Goal: Task Accomplishment & Management: Manage account settings

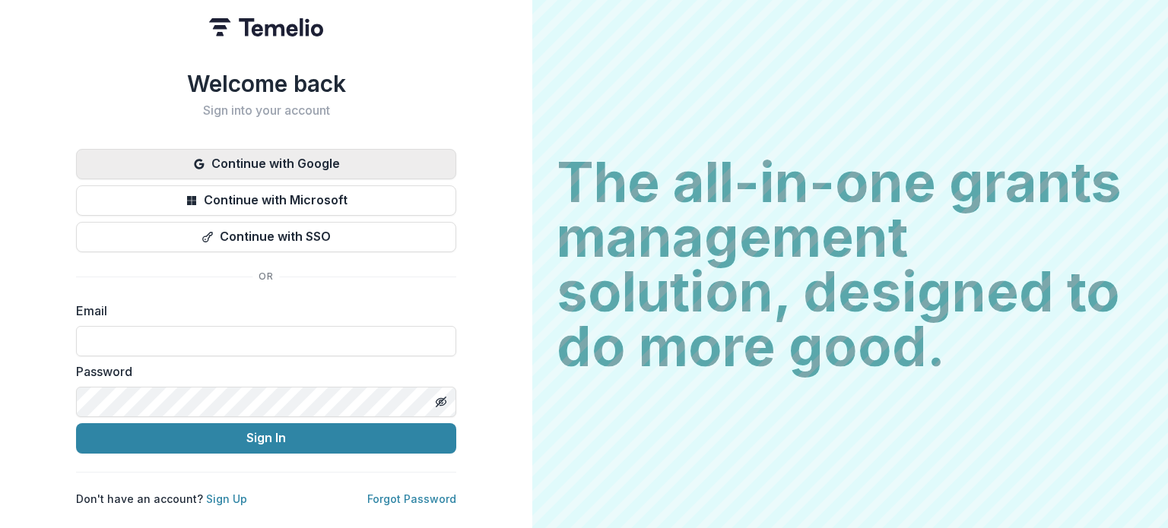
click at [268, 163] on button "Continue with Google" at bounding box center [266, 164] width 380 height 30
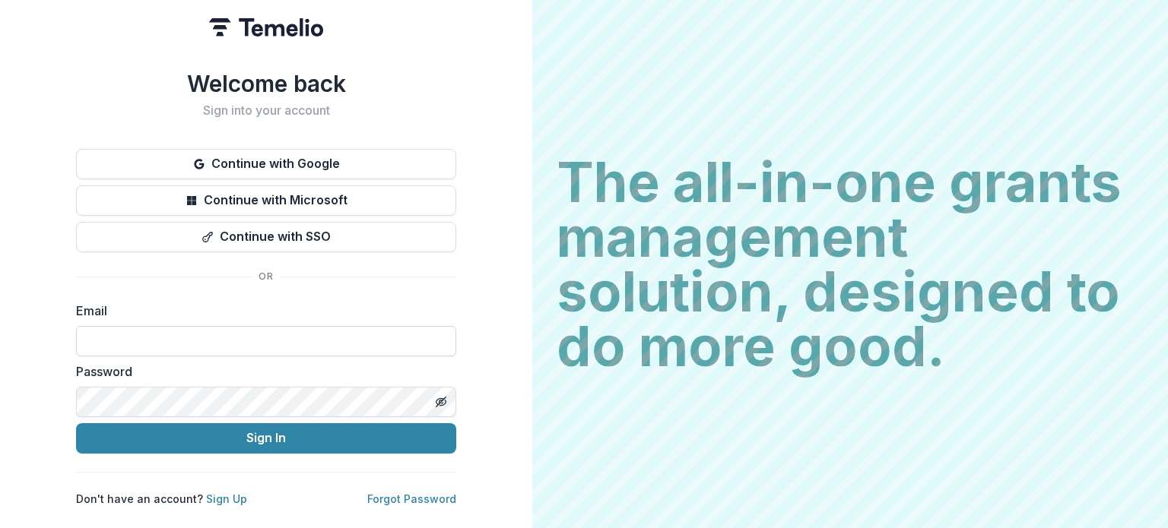
click at [224, 326] on input at bounding box center [266, 341] width 380 height 30
type input "**********"
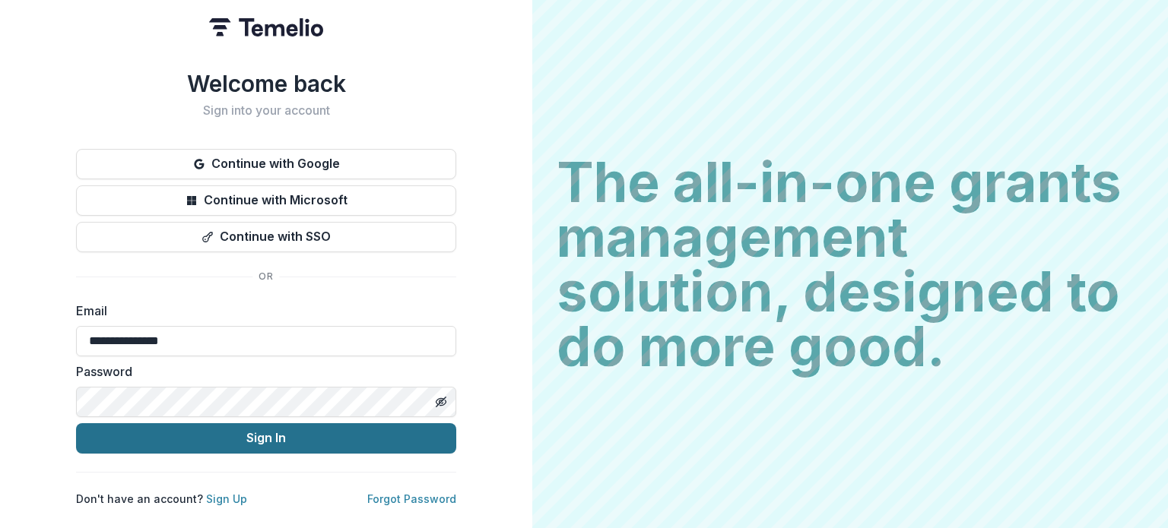
click at [230, 430] on button "Sign In" at bounding box center [266, 439] width 380 height 30
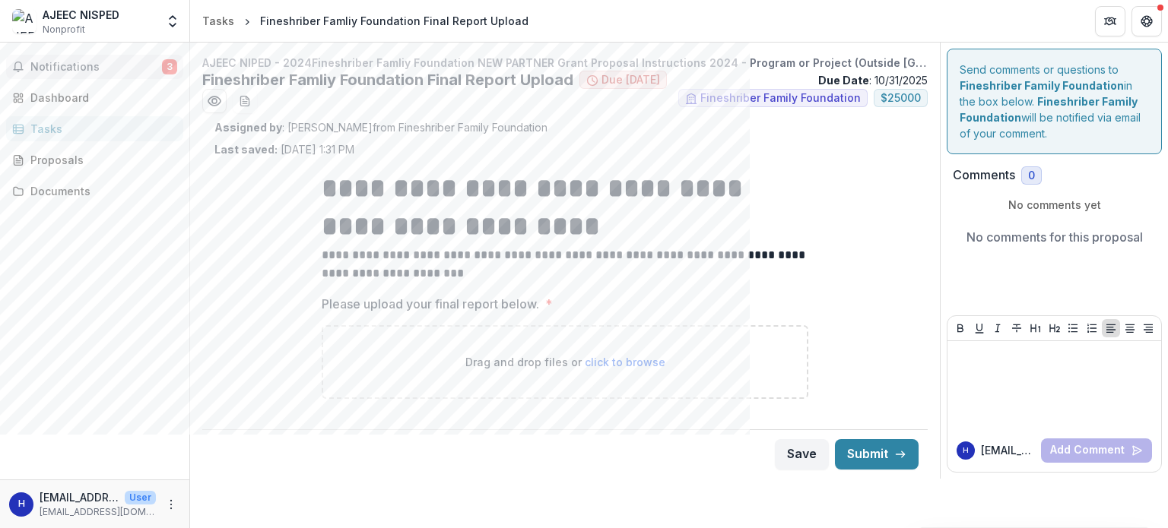
click at [117, 62] on span "Notifications" at bounding box center [96, 67] width 132 height 13
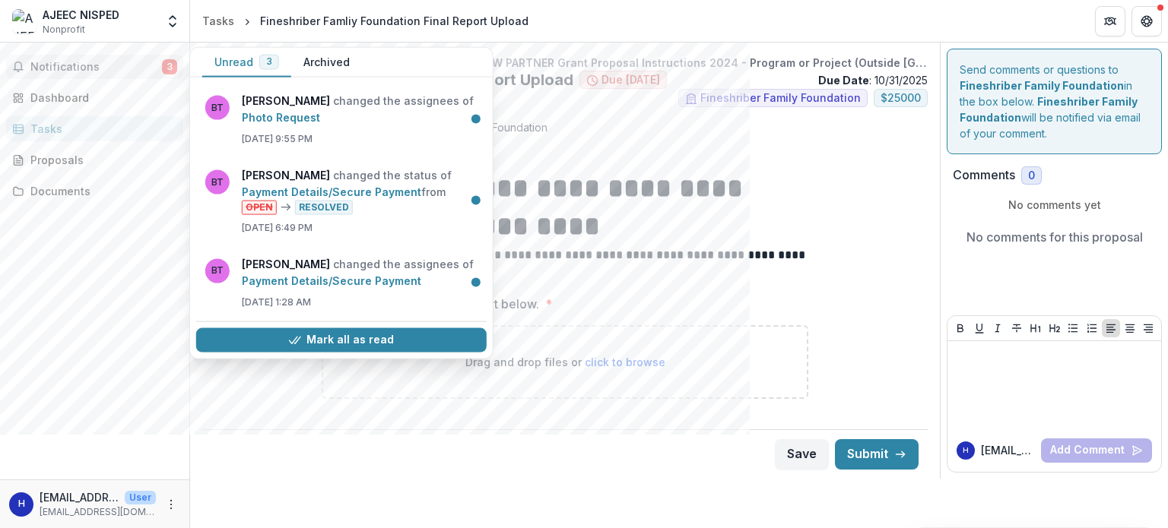
click at [99, 310] on div "Notifications 3 Unread 3 Archived BT Beth Tigay changed the assignees of Photo …" at bounding box center [94, 261] width 189 height 437
